Goal: Find specific page/section: Find specific page/section

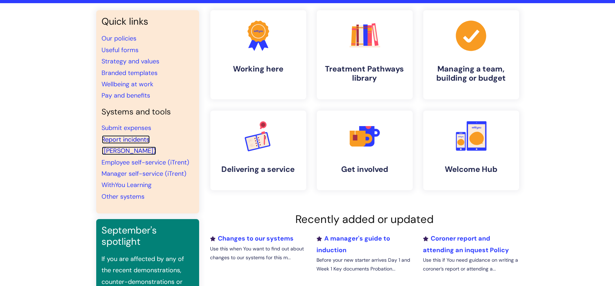
scroll to position [24, 0]
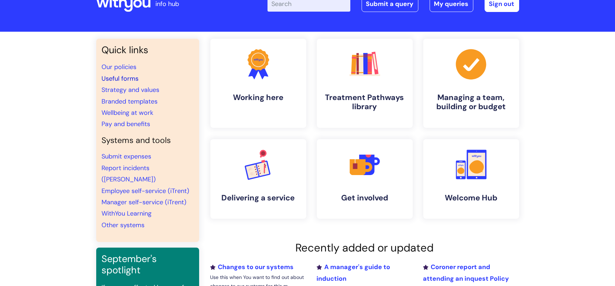
click at [117, 78] on link "Useful forms" at bounding box center [120, 78] width 37 height 8
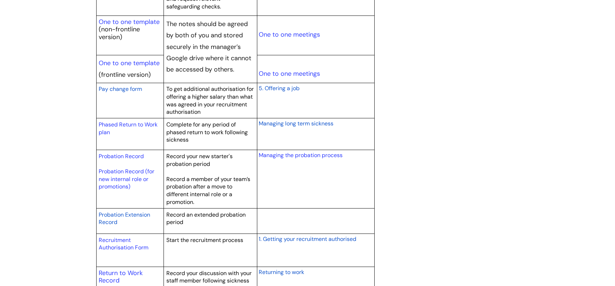
scroll to position [883, 0]
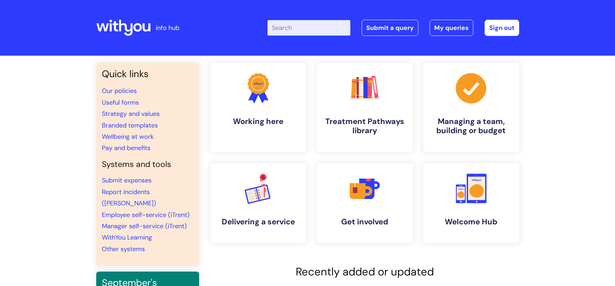
scroll to position [24, 0]
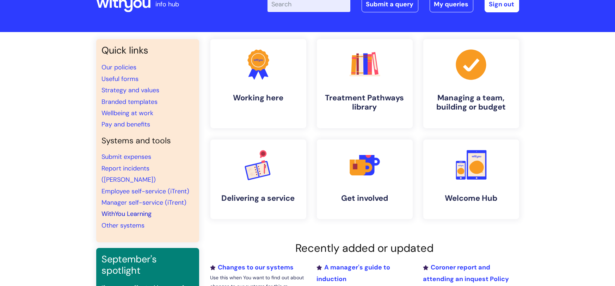
click at [122, 210] on link "WithYou Learning" at bounding box center [127, 214] width 50 height 8
